Goal: Task Accomplishment & Management: Manage account settings

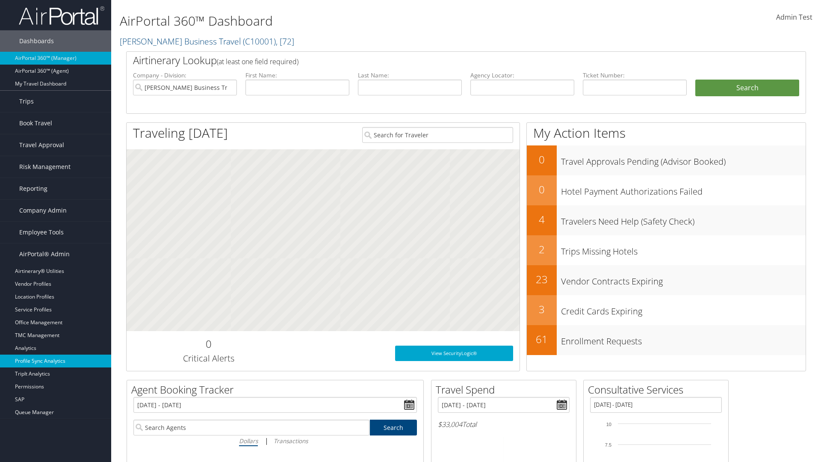
click at [56, 361] on link "Profile Sync Analytics" at bounding box center [55, 361] width 111 height 13
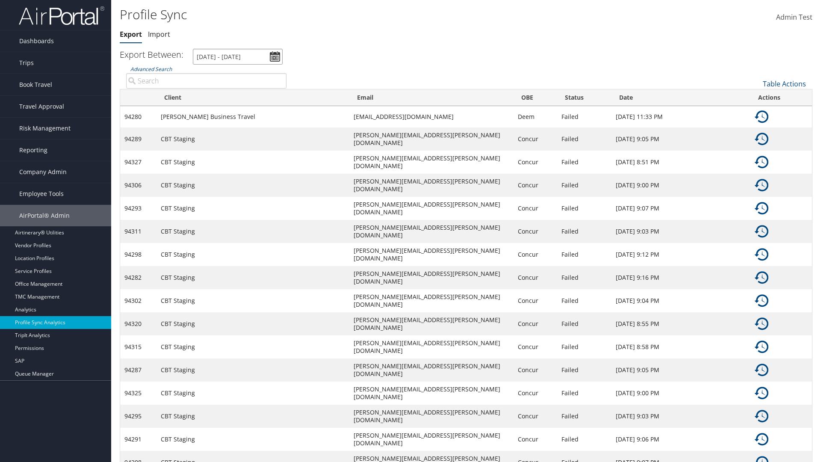
click at [238, 56] on input "8/3/2025 - 9/4/2025" at bounding box center [238, 57] width 90 height 16
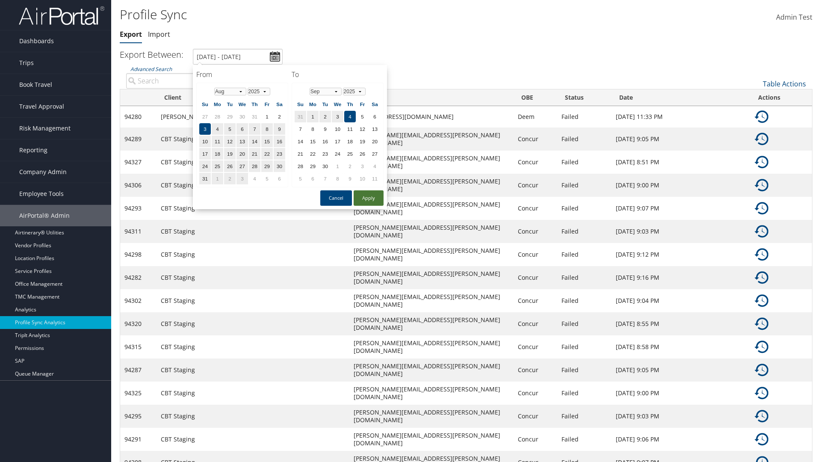
click at [369, 198] on button "Apply" at bounding box center [369, 197] width 30 height 15
type input "1/1/2024 - 3/31/2024"
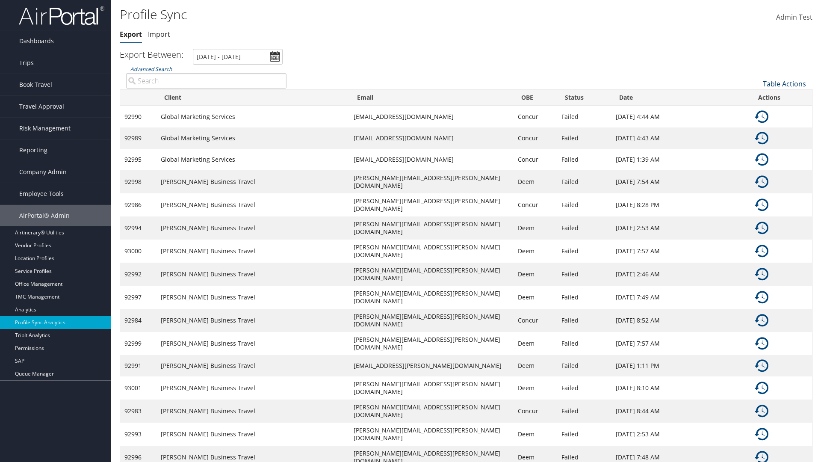
click at [785, 83] on link "Table Actions" at bounding box center [784, 83] width 43 height 9
click at [756, 111] on link "Column Visibility" at bounding box center [756, 111] width 113 height 15
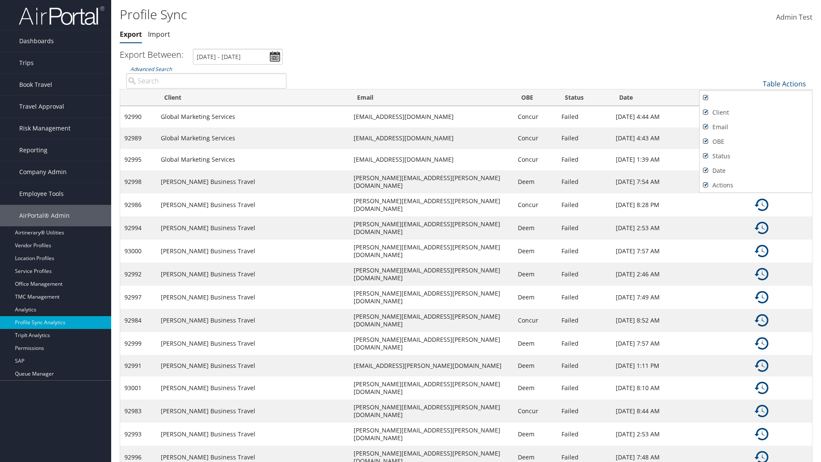
click at [411, 231] on div at bounding box center [410, 231] width 821 height 462
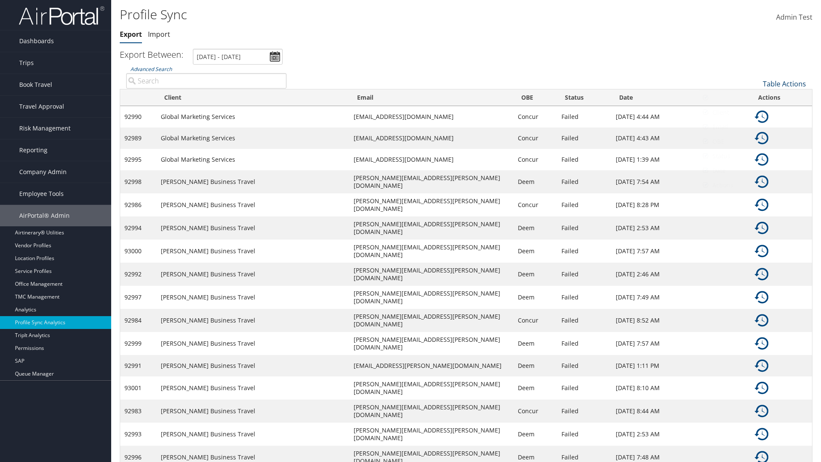
click at [785, 83] on link "Table Actions" at bounding box center [784, 83] width 43 height 9
click at [756, 97] on link "Sync Profile" at bounding box center [756, 97] width 113 height 15
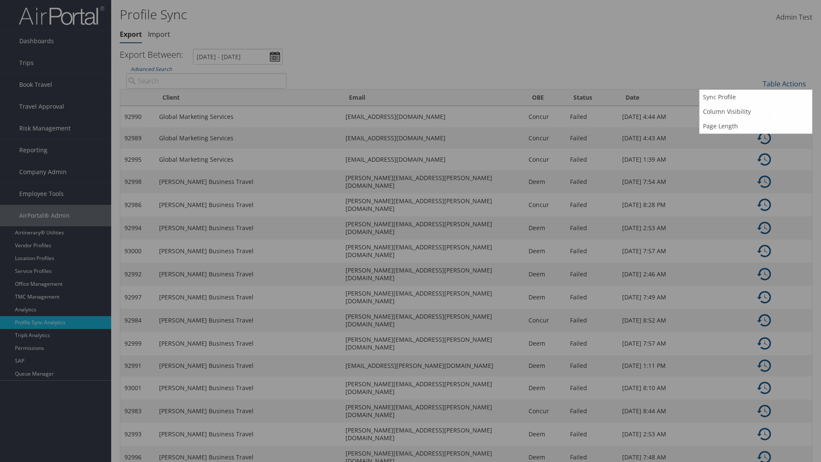
click at [0, 0] on input "User" at bounding box center [0, 0] width 0 height 0
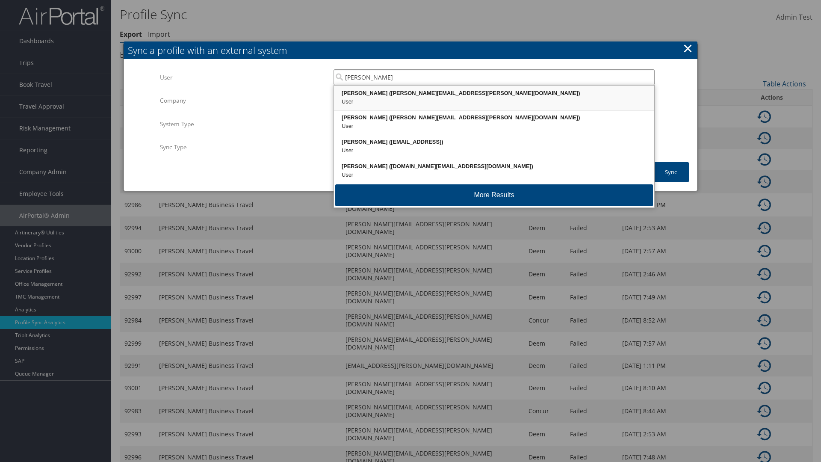
click at [494, 93] on div "Kyle Casazza (kyle.casazza@cbtravel.com)" at bounding box center [494, 93] width 318 height 9
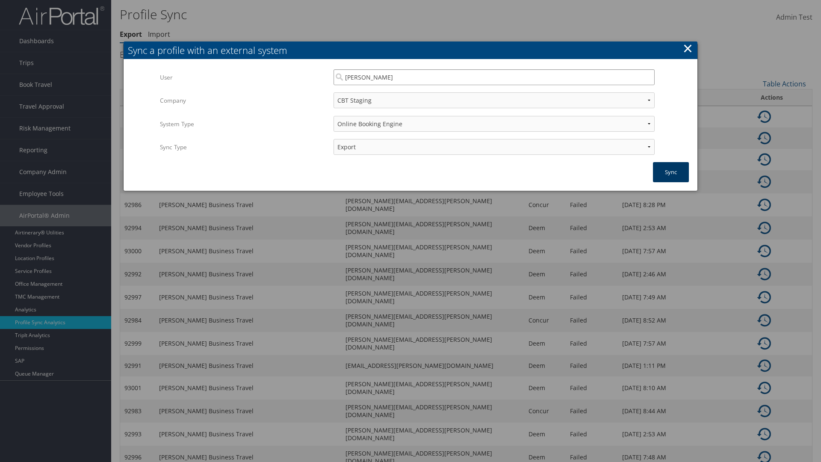
type input "Kyle Casazza"
click at [671, 172] on button "Sync" at bounding box center [671, 172] width 36 height 20
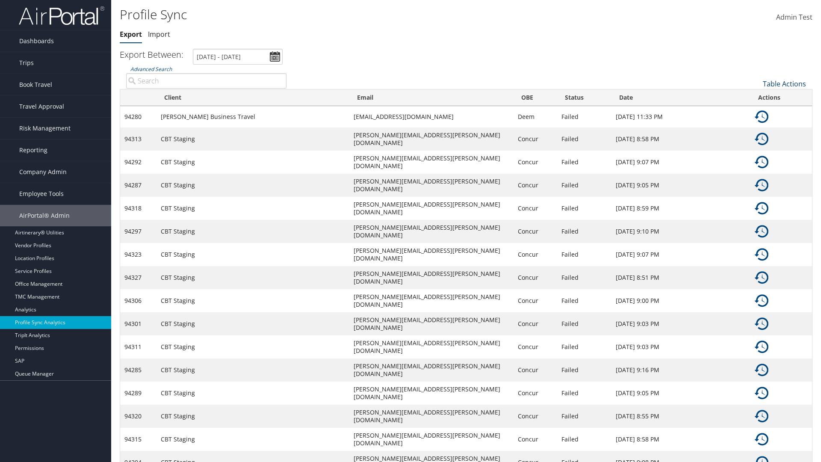
click at [785, 83] on link "Table Actions" at bounding box center [784, 83] width 43 height 9
click at [756, 112] on link "25" at bounding box center [756, 112] width 113 height 15
click at [785, 83] on link "Table Actions" at bounding box center [784, 83] width 43 height 9
click at [756, 126] on link "Page Length" at bounding box center [756, 126] width 113 height 15
click at [785, 83] on link "Table Actions" at bounding box center [784, 83] width 43 height 9
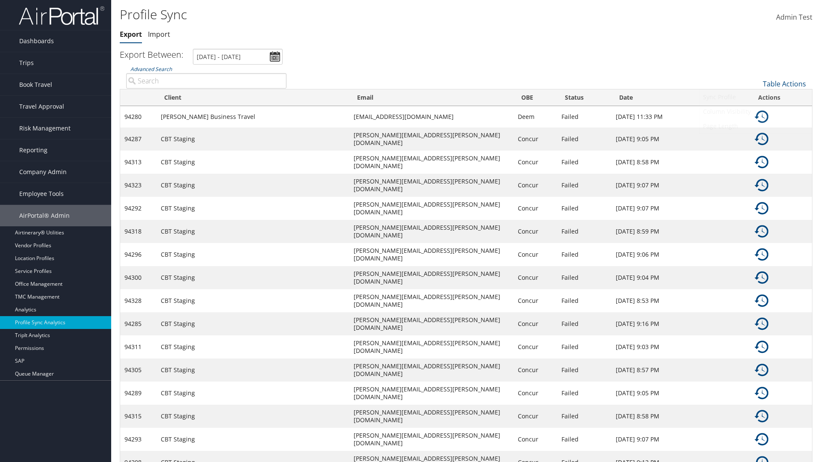
click at [756, 141] on link "100" at bounding box center [756, 141] width 113 height 15
click at [785, 83] on link "Table Actions" at bounding box center [784, 83] width 43 height 9
click at [756, 112] on link "Client" at bounding box center [756, 112] width 113 height 15
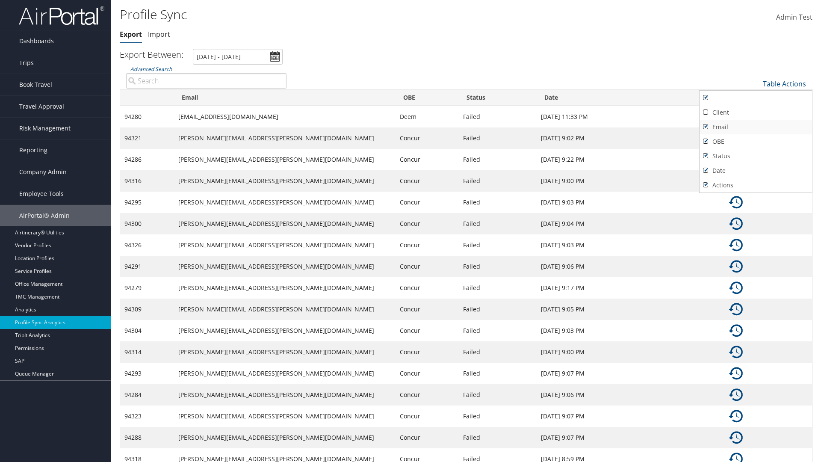
click at [756, 127] on link "Email" at bounding box center [756, 127] width 113 height 15
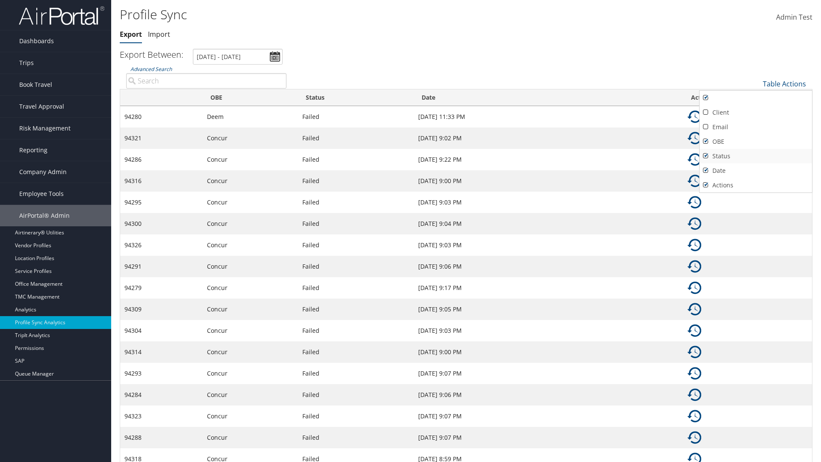
click at [756, 141] on link "OBE" at bounding box center [756, 141] width 113 height 15
click at [756, 156] on link "Status" at bounding box center [756, 156] width 113 height 15
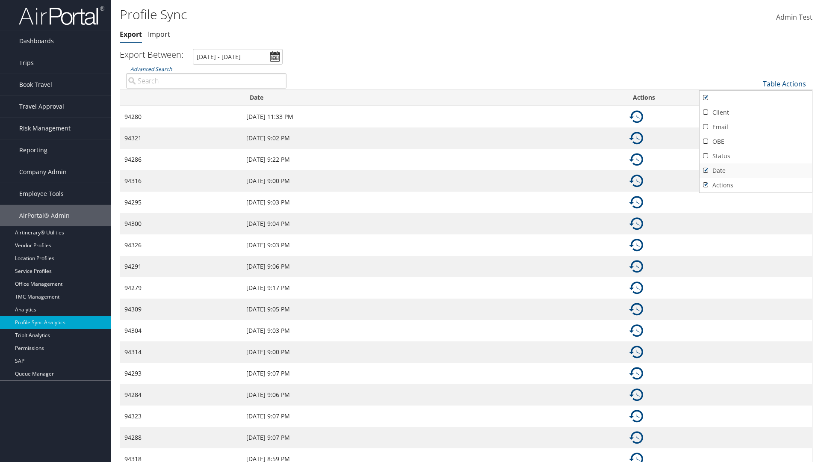
click at [756, 170] on link "Date" at bounding box center [756, 170] width 113 height 15
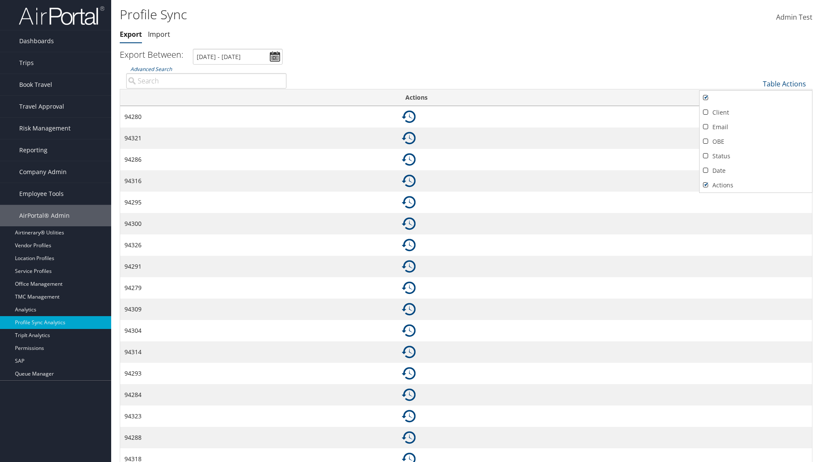
click at [756, 185] on link "Actions" at bounding box center [756, 185] width 113 height 15
click at [411, 231] on div at bounding box center [410, 231] width 821 height 462
